Goal: Ask a question

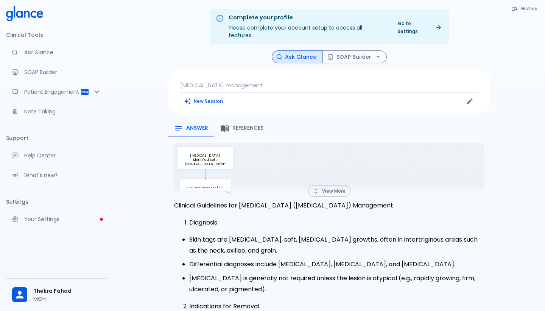
click at [232, 81] on p "[MEDICAL_DATA] management" at bounding box center [329, 85] width 298 height 8
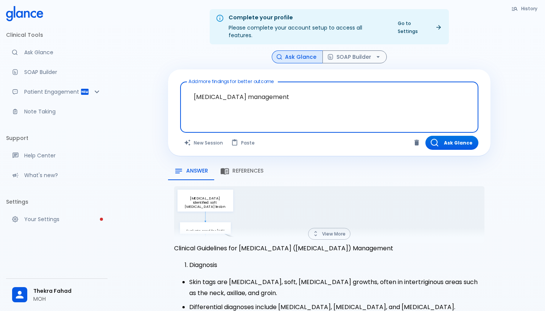
click at [254, 91] on textarea "[MEDICAL_DATA] management" at bounding box center [330, 101] width 288 height 33
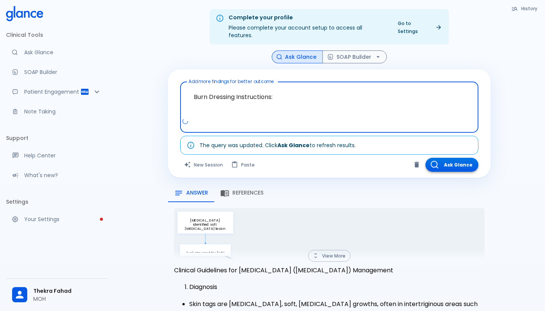
type textarea "Burn Dressing Instructions:"
click at [450, 159] on button "Ask Glance" at bounding box center [452, 165] width 53 height 14
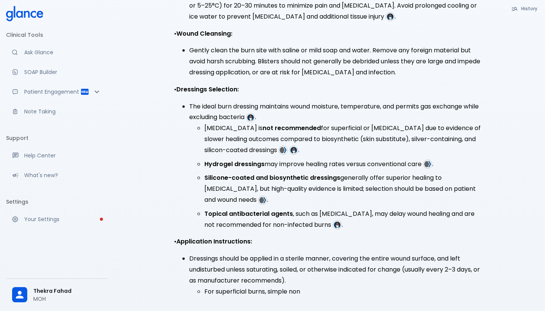
scroll to position [282, 0]
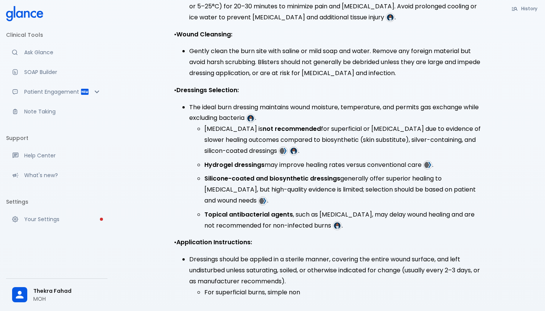
click at [229, 177] on li "Silicone-coated and biosynthetic dressings generally offer superior healing to …" at bounding box center [344, 189] width 280 height 33
copy li "[MEDICAL_DATA]"
